Goal: Find specific page/section: Find specific page/section

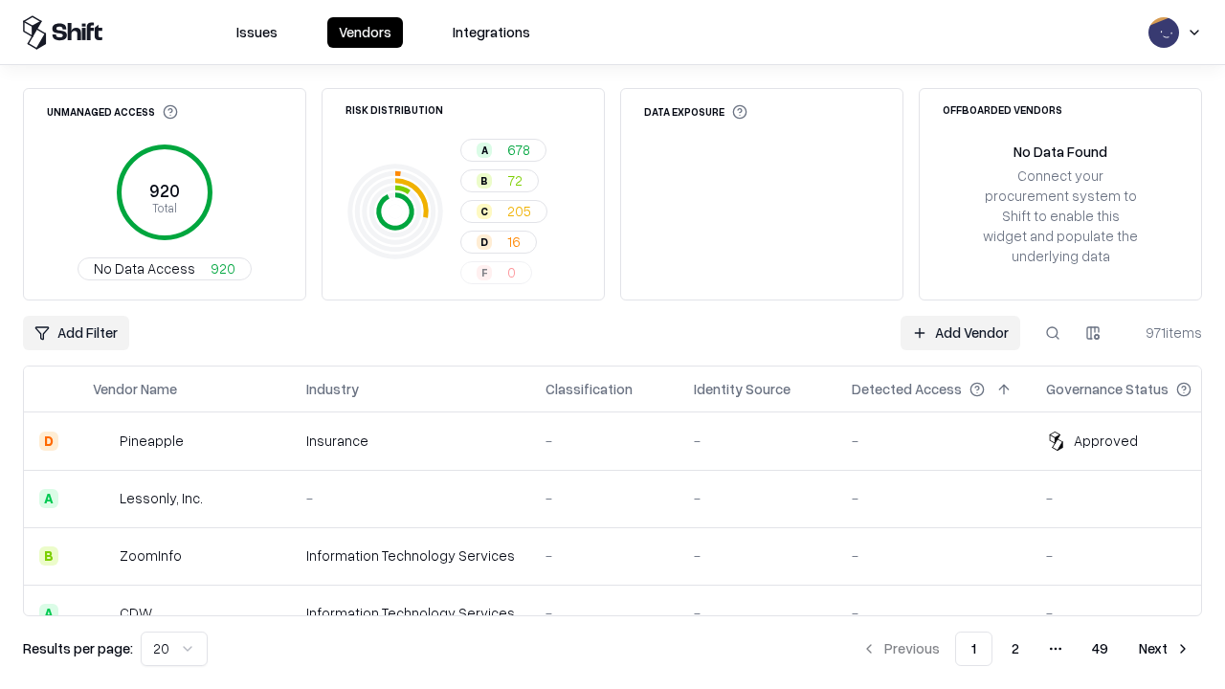
click at [1093, 333] on html "Issues Vendors Integrations Unmanaged Access 920 Total No Data Access 920 Risk …" at bounding box center [612, 344] width 1225 height 689
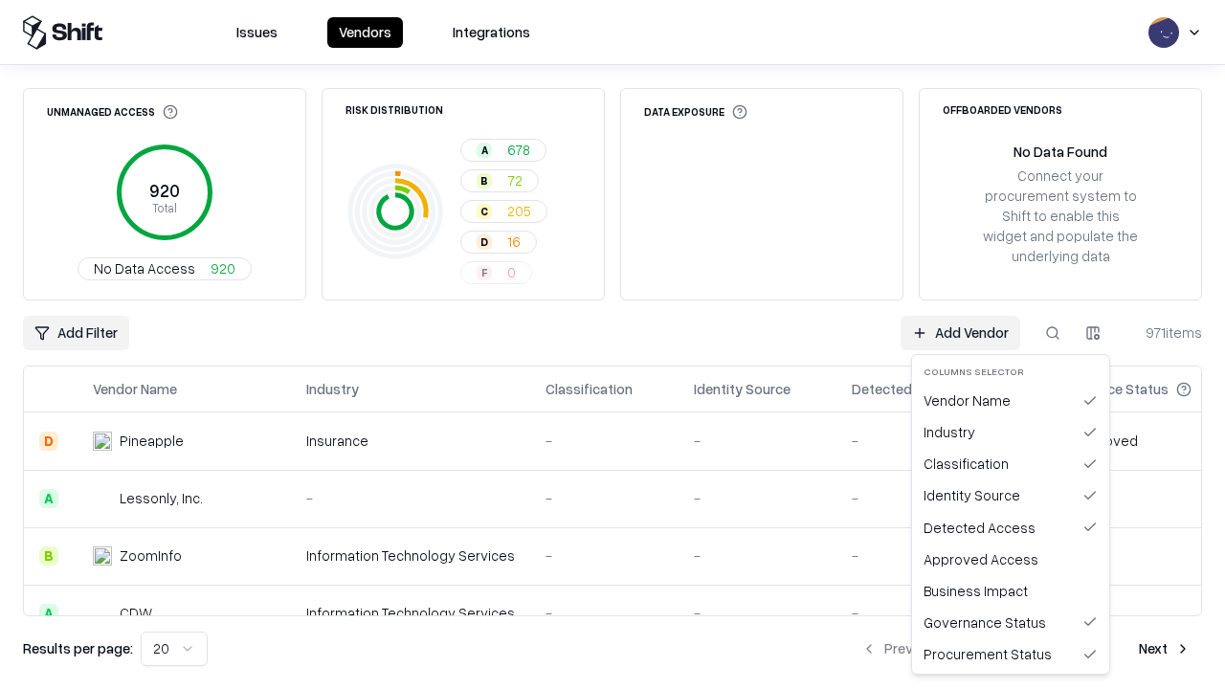
click at [612, 344] on html "Issues Vendors Integrations Unmanaged Access 920 Total No Data Access 920 Risk …" at bounding box center [612, 344] width 1225 height 689
click at [1093, 333] on button "button" at bounding box center [1093, 333] width 34 height 34
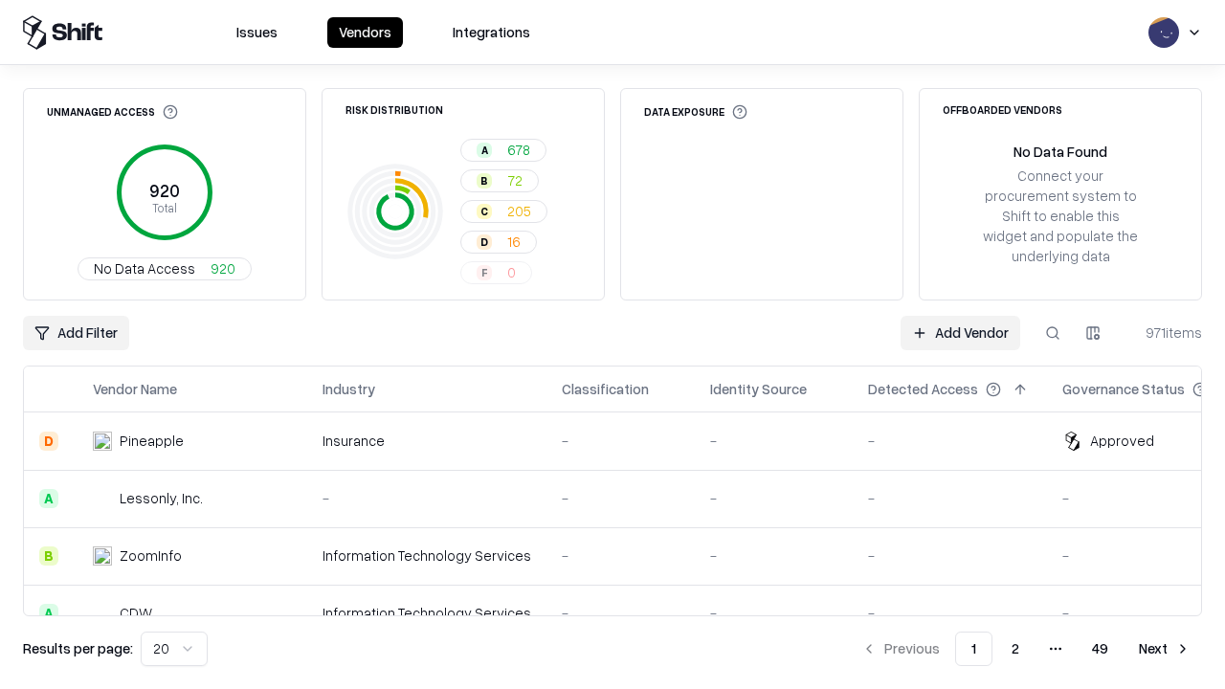
click at [1093, 333] on html "Issues Vendors Integrations Unmanaged Access 920 Total No Data Access 920 Risk …" at bounding box center [612, 344] width 1225 height 689
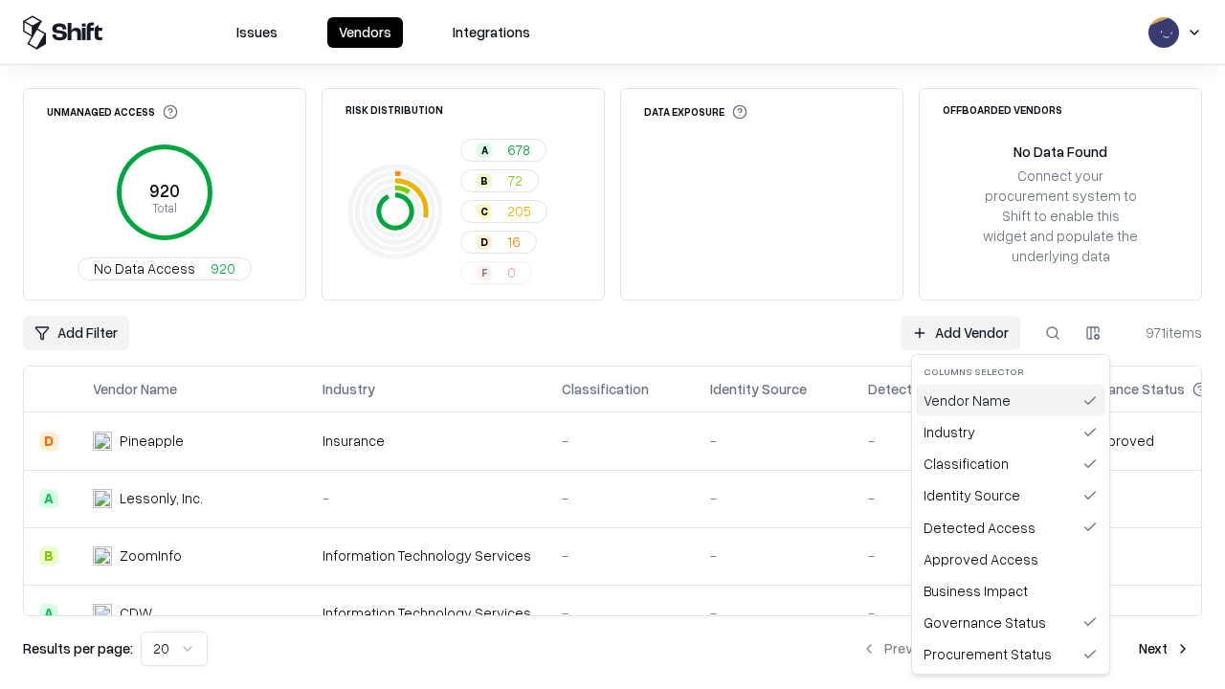
click at [1010, 400] on div "Vendor Name" at bounding box center [1010, 401] width 189 height 32
click at [1093, 333] on html "Issues Vendors Integrations Unmanaged Access 920 Total No Data Access 920 Risk …" at bounding box center [612, 344] width 1225 height 689
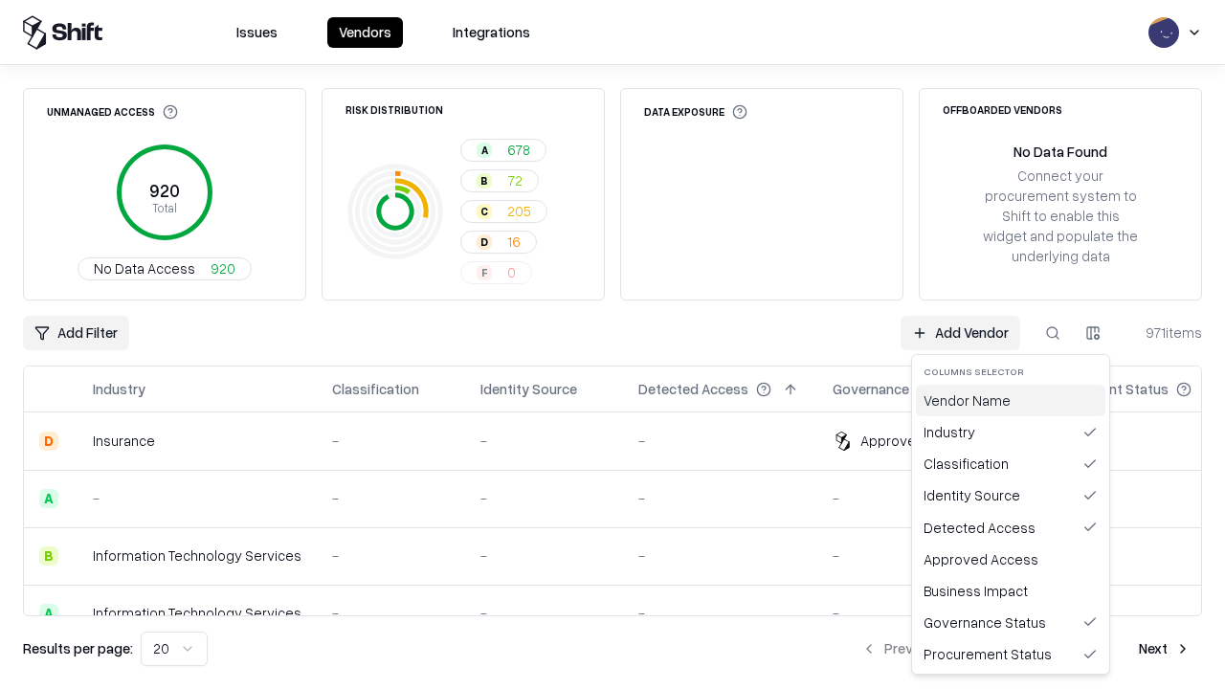
click at [1010, 400] on div "Vendor Name" at bounding box center [1010, 401] width 189 height 32
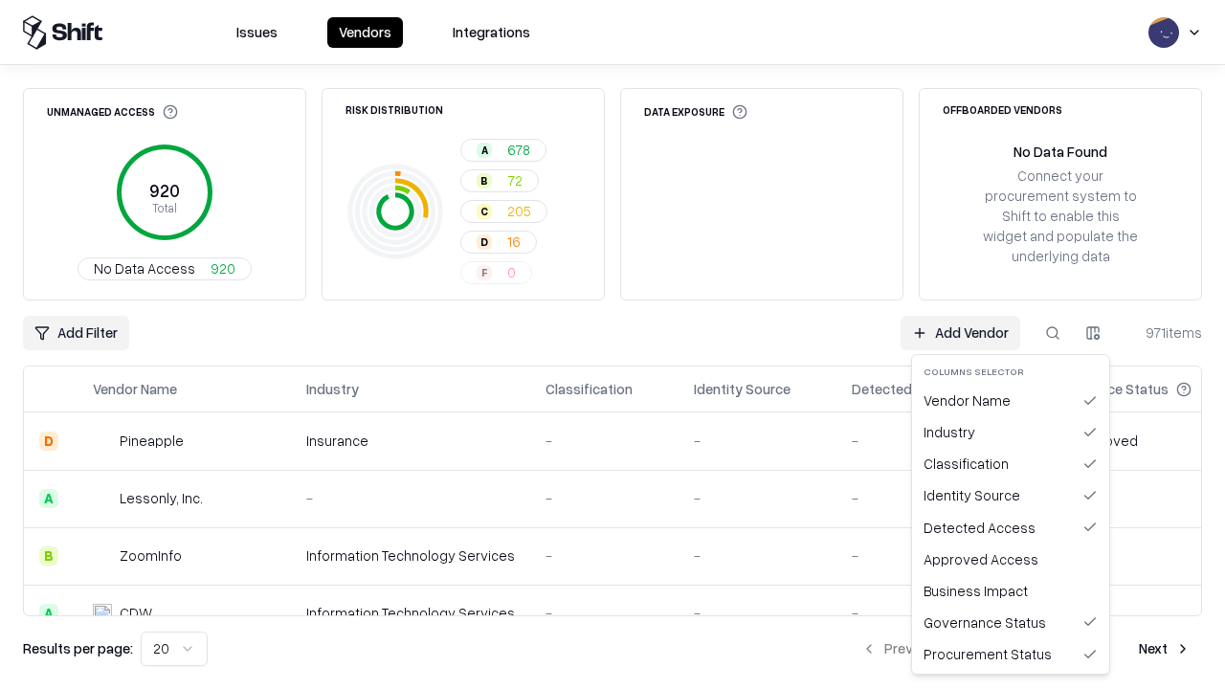
click at [1093, 333] on button "button" at bounding box center [1093, 333] width 34 height 34
click at [1093, 333] on html "Issues Vendors Integrations Unmanaged Access 920 Total No Data Access 920 Risk …" at bounding box center [612, 344] width 1225 height 689
click at [1010, 432] on div "Industry" at bounding box center [1010, 432] width 189 height 32
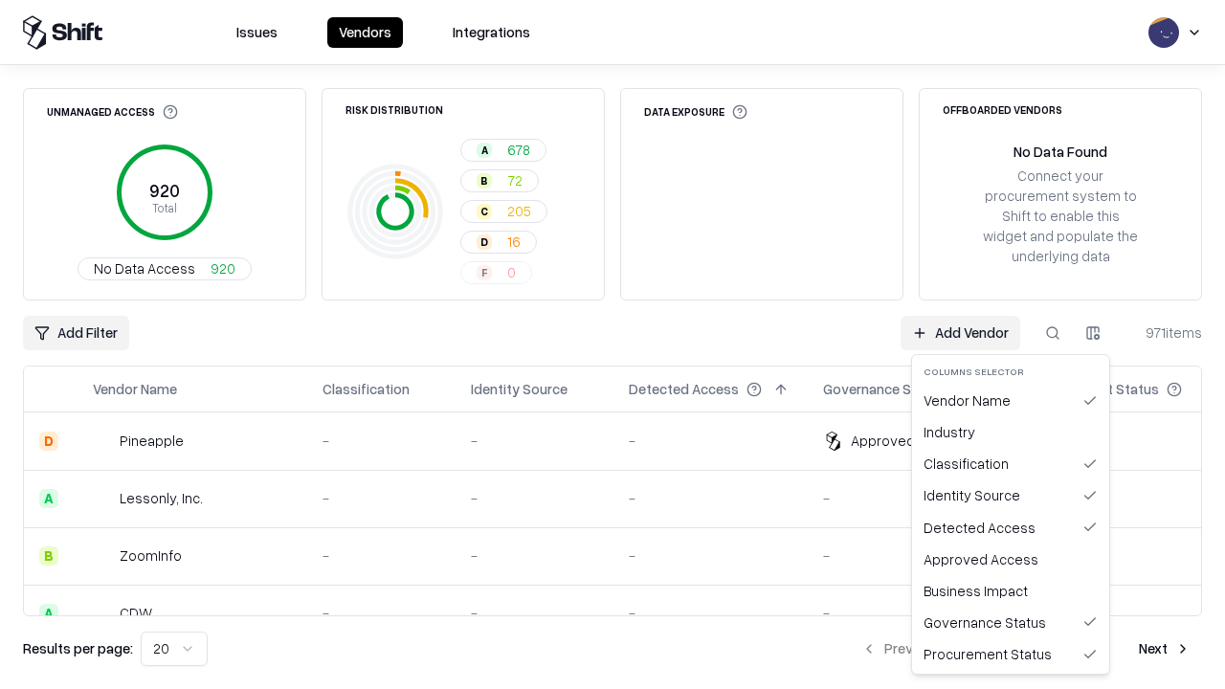
click at [1093, 333] on button "button" at bounding box center [1093, 333] width 34 height 34
click at [1093, 333] on html "Issues Vendors Integrations Unmanaged Access 920 Total No Data Access 920 Risk …" at bounding box center [612, 344] width 1225 height 689
